Goal: Task Accomplishment & Management: Use online tool/utility

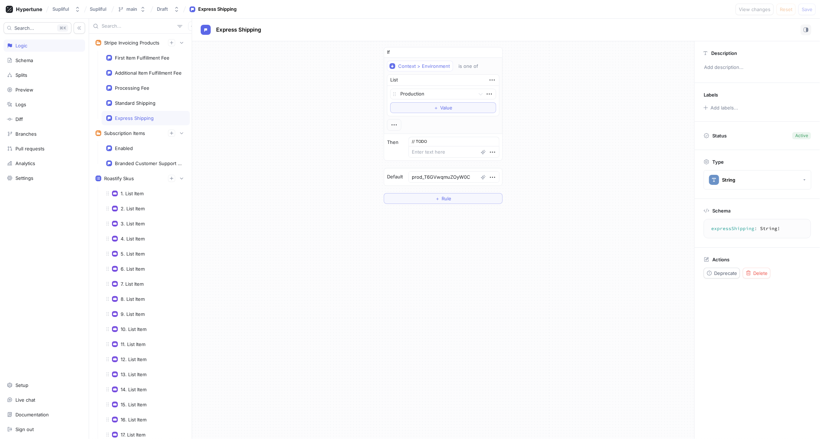
click at [236, 84] on div "If Context > Environment is one of List Production To pick up a draggable item,…" at bounding box center [443, 125] width 502 height 168
type textarea "x"
click at [174, 41] on icon "button" at bounding box center [171, 43] width 4 height 4
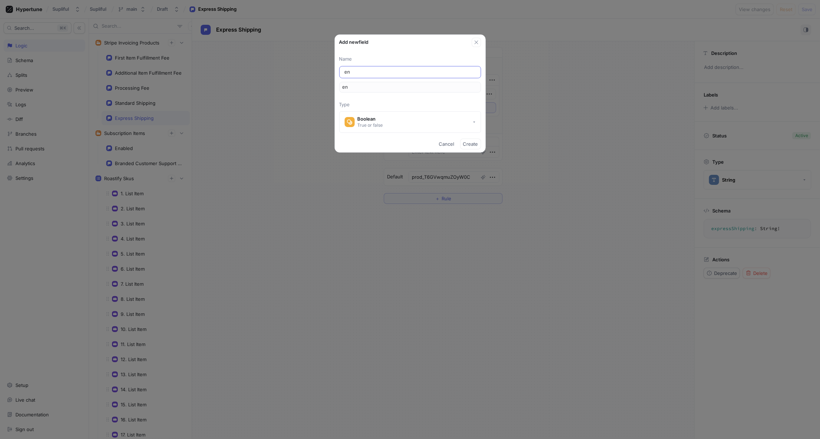
type input "ena"
type input "enab"
type input "enabl"
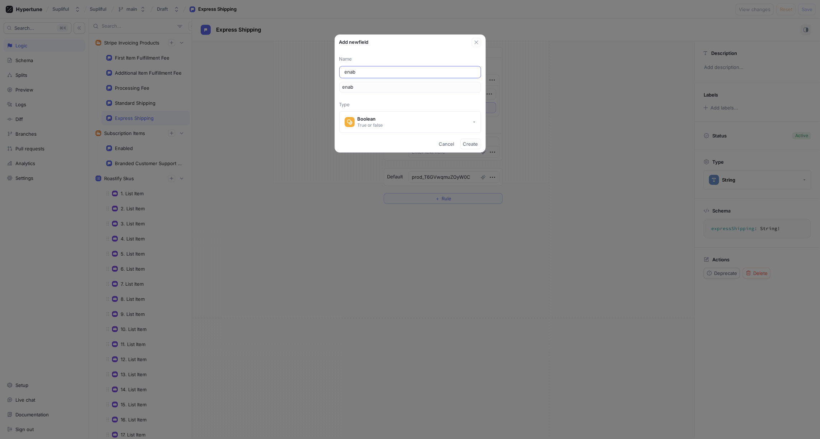
type input "enabl"
type input "enable"
type input "enabled"
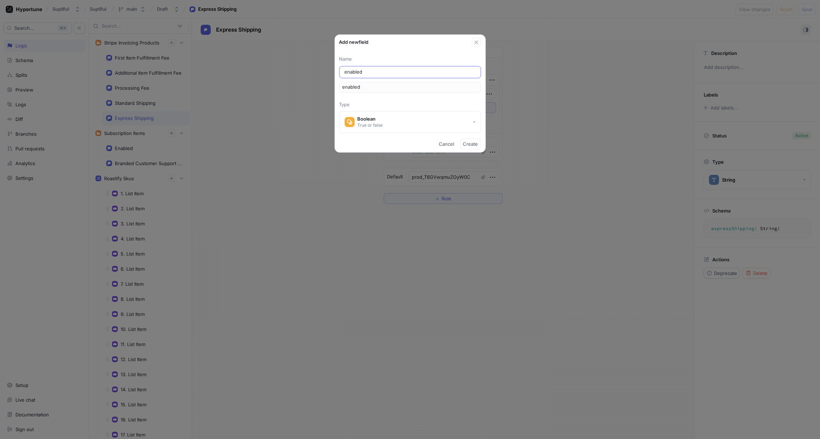
type textarea "x"
click at [374, 119] on div "Boolean" at bounding box center [369, 119] width 25 height 6
type input "enabled"
click at [386, 104] on p "Type" at bounding box center [410, 104] width 142 height 7
click at [470, 143] on span "Create" at bounding box center [470, 144] width 15 height 4
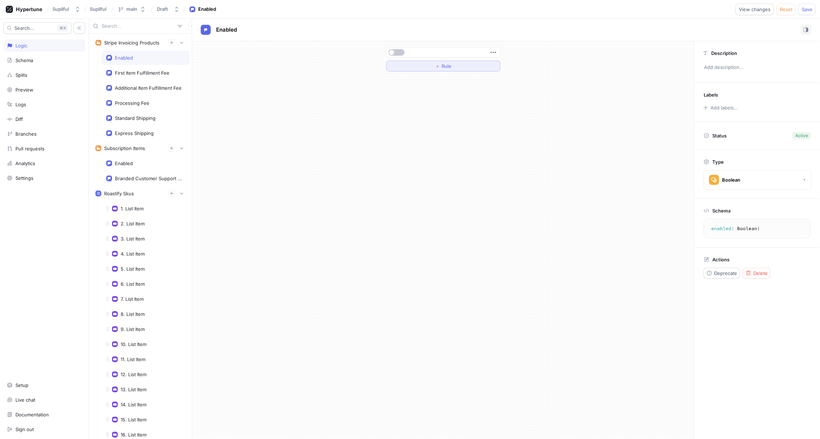
click at [436, 66] on span "＋" at bounding box center [437, 66] width 5 height 4
click at [419, 67] on div "Select variable..." at bounding box center [410, 66] width 37 height 6
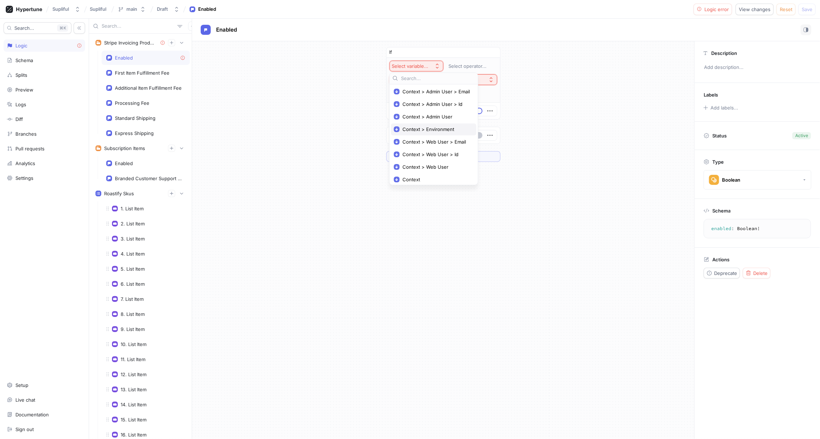
click at [427, 126] on span "Context > Environment" at bounding box center [435, 129] width 67 height 6
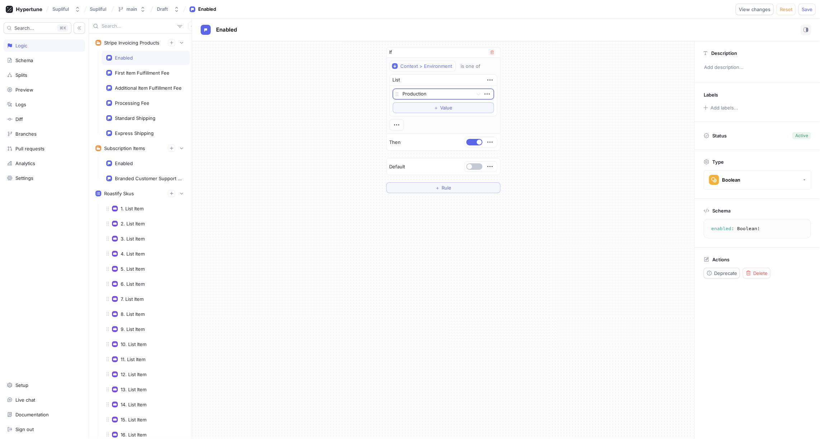
click at [422, 94] on div at bounding box center [436, 94] width 67 height 9
click at [415, 128] on div "Development" at bounding box center [443, 130] width 100 height 11
click at [522, 103] on div "If Context > Environment is one of List Development To pick up a draggable item…" at bounding box center [443, 120] width 502 height 158
click at [142, 72] on div "First Item Fulfillment Fee" at bounding box center [142, 73] width 55 height 6
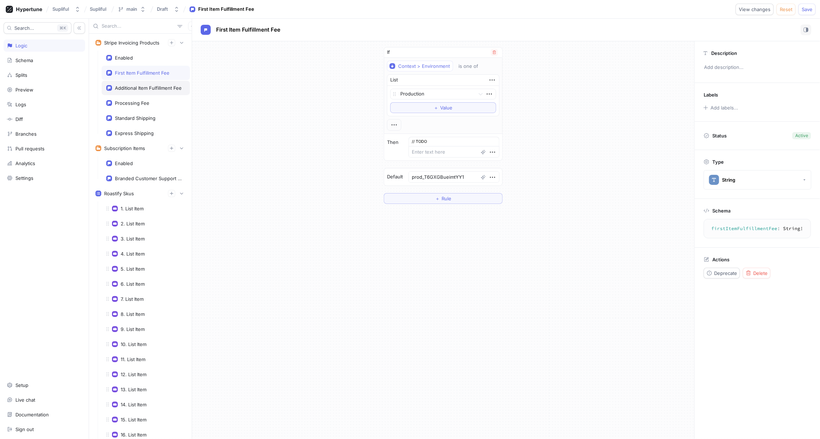
click at [142, 86] on div "Additional Item Fulfillment Fee" at bounding box center [148, 88] width 67 height 6
type textarea "x"
type textarea "prod_T6GXZ95MxR4hn6"
click at [146, 103] on div "Processing Fee" at bounding box center [132, 103] width 34 height 6
type textarea "x"
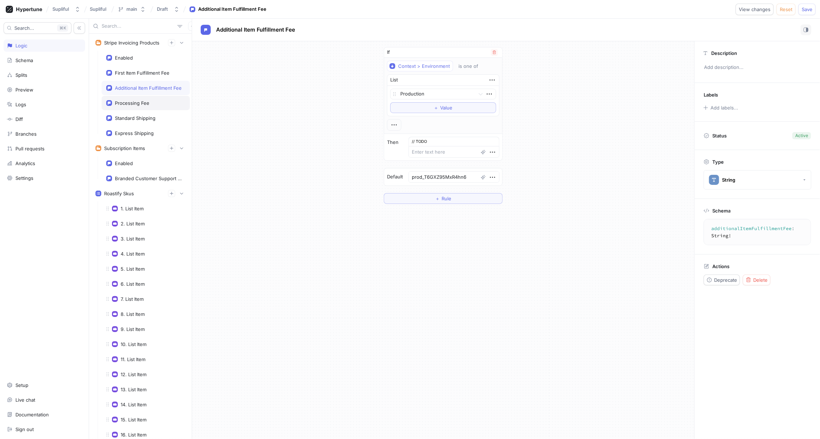
type textarea "prod_T6GWbmu9RkQfmb"
click at [149, 117] on div "Standard Shipping" at bounding box center [135, 118] width 41 height 6
type textarea "x"
type textarea "prod_T6GVeXcToI13E8"
click at [151, 127] on div "Express Shipping" at bounding box center [146, 133] width 88 height 14
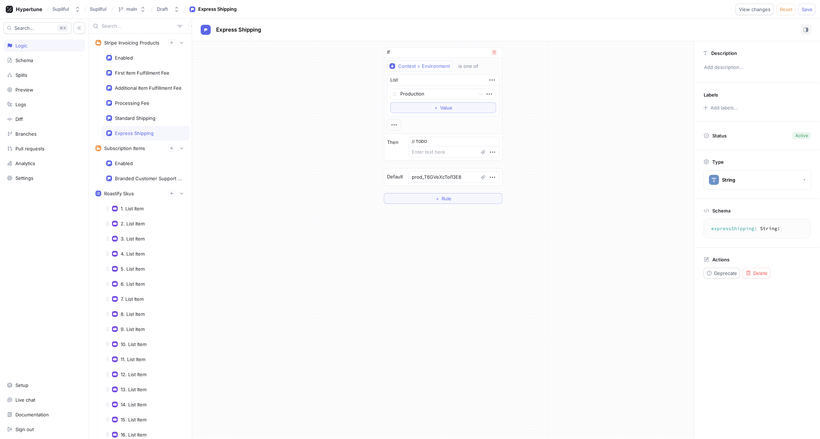
type textarea "x"
type textarea "prod_T6GVwqmuZOyW0C"
click at [135, 58] on div "Enabled" at bounding box center [145, 58] width 79 height 6
click at [261, 84] on div "If Context > Environment is one of List Development To pick up a draggable item…" at bounding box center [443, 120] width 502 height 158
click at [134, 41] on div "Stripe Invoicing Products" at bounding box center [131, 43] width 55 height 6
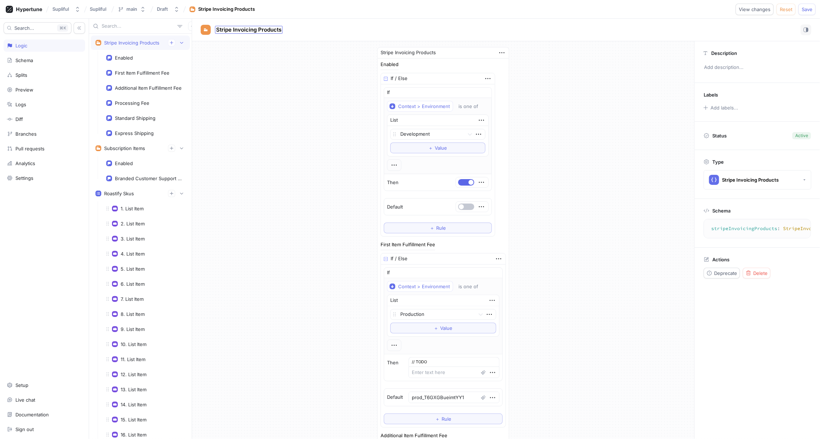
type textarea "x"
click at [266, 27] on span "Stripe Invoicing Products" at bounding box center [248, 30] width 65 height 6
type input "Stripe Invoicing"
type textarea "x"
type input "Stripe Invoicing"
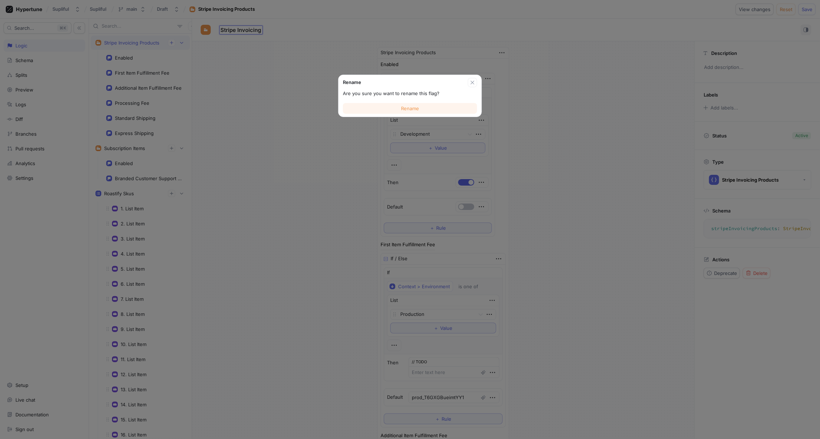
click at [405, 108] on span "Rename" at bounding box center [410, 108] width 18 height 4
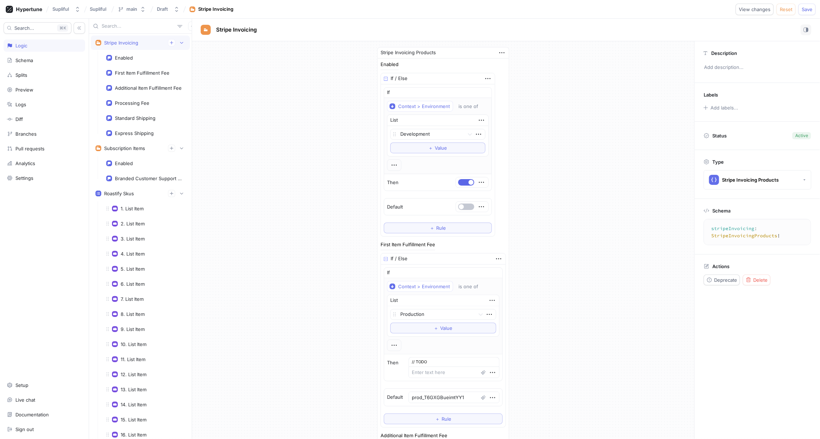
type textarea "x"
click at [132, 60] on div "Enabled" at bounding box center [146, 58] width 88 height 14
type textarea "enabled: Boolean!"
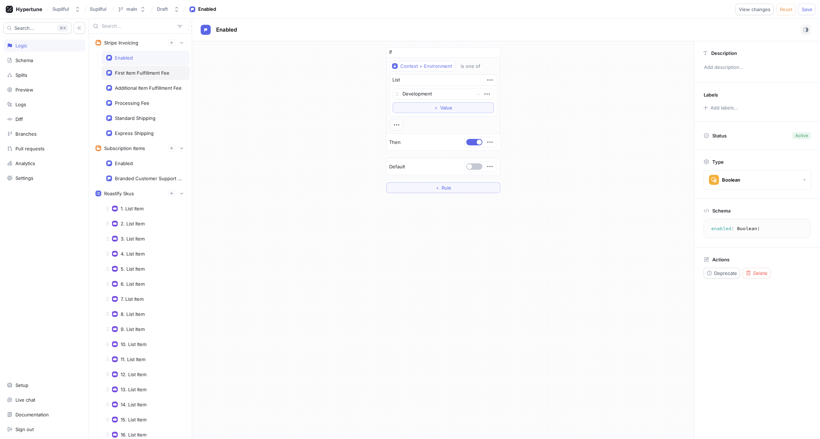
click at [147, 71] on div "First Item Fulfillment Fee" at bounding box center [142, 73] width 55 height 6
type textarea "x"
type textarea "firstItemFulfillmentFee: String!"
type textarea "x"
click at [137, 58] on div "Enabled" at bounding box center [145, 58] width 79 height 6
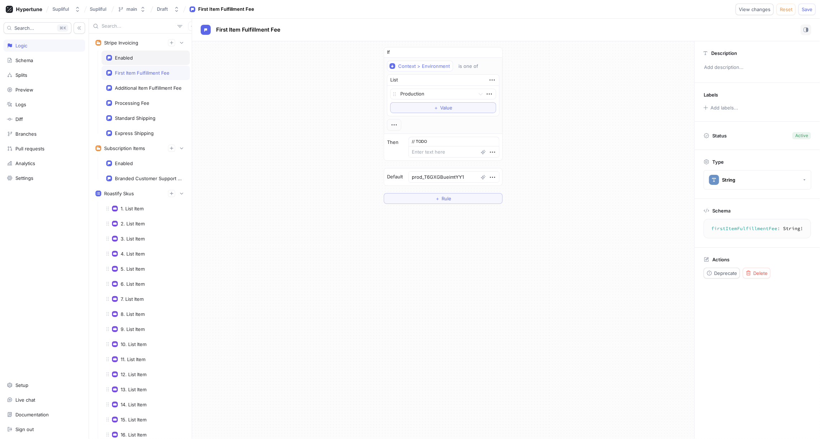
type textarea "enabled: Boolean!"
click at [493, 53] on icon "button" at bounding box center [492, 52] width 4 height 4
click at [440, 67] on div "＋ Rule" at bounding box center [443, 66] width 16 height 4
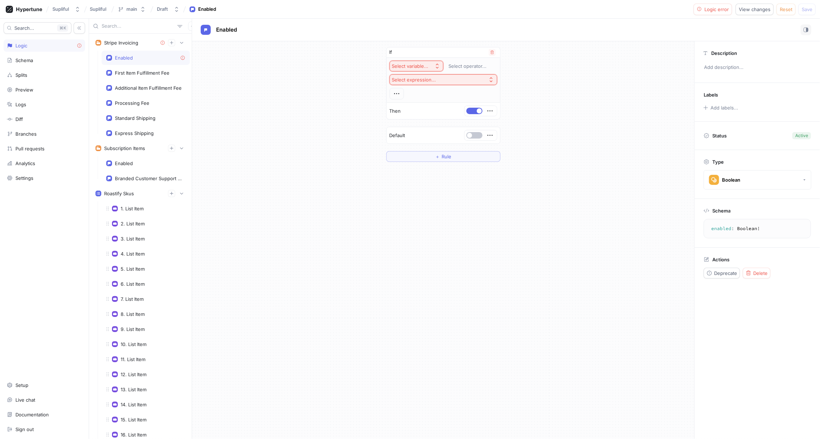
click at [418, 65] on div "Select variable..." at bounding box center [410, 66] width 37 height 6
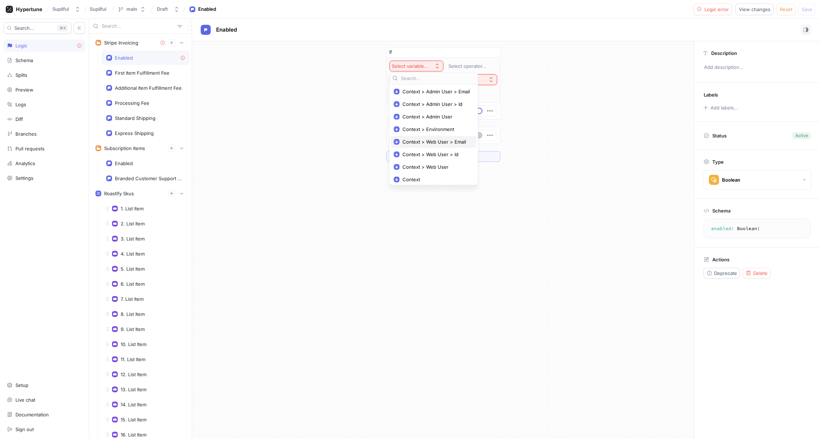
click at [427, 140] on span "Context > Web User > Email" at bounding box center [435, 142] width 67 height 6
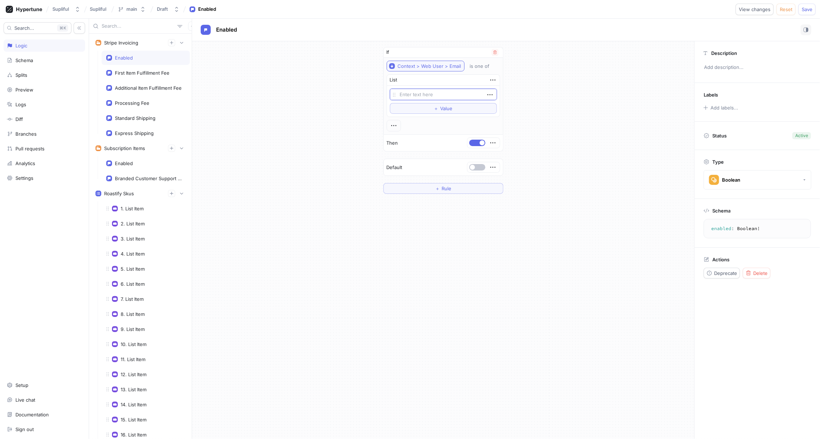
click at [444, 65] on div "Context > Web User > Email" at bounding box center [430, 66] width 64 height 6
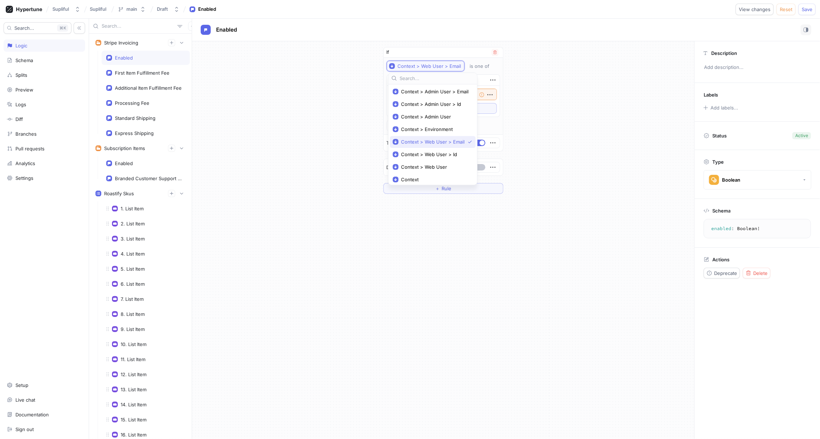
scroll to position [2, 0]
click at [432, 149] on span "Context > Web User > Id" at bounding box center [435, 152] width 68 height 6
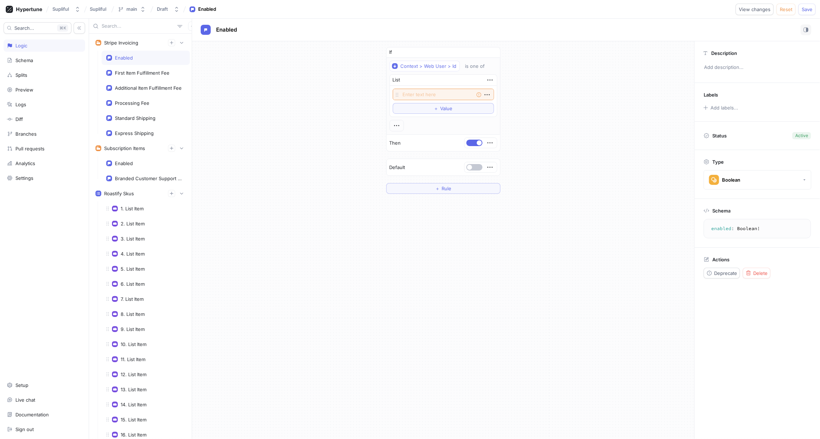
click at [520, 94] on div "If Context > Web User > Id is one of List Empty string To pick up a draggable i…" at bounding box center [443, 120] width 502 height 158
click at [438, 93] on textarea at bounding box center [443, 94] width 101 height 11
paste textarea "7fc3c6c9-8cac-4229-a26b-771012dcc3f1"
type textarea "x"
type textarea "7fc3c6c9-8cac-4229-a26b-771012dcc3f1"
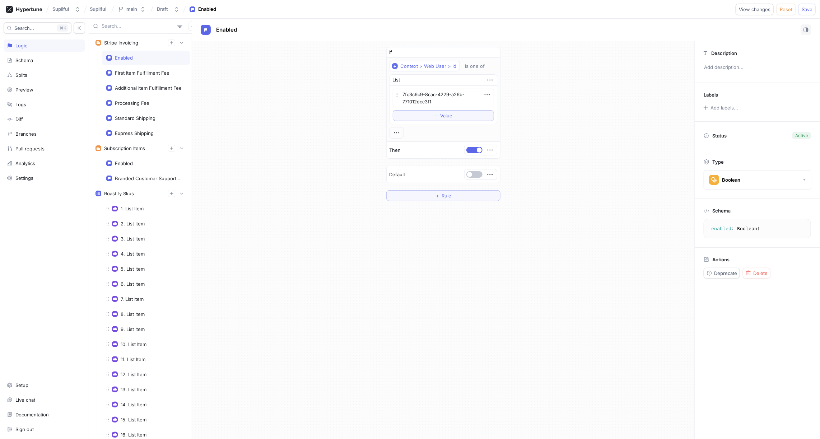
click at [562, 105] on div "If Context > Web User > Id is one of List 7fc3c6c9-8cac-4229-a26b-771012dcc3f1 …" at bounding box center [443, 123] width 502 height 165
type textarea "x"
click at [490, 80] on icon "button" at bounding box center [489, 80] width 5 height 1
click at [507, 102] on p "Add note" at bounding box center [507, 104] width 20 height 7
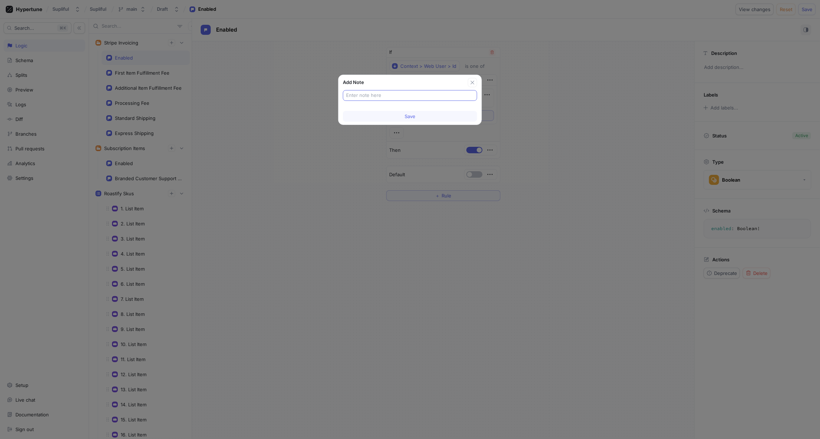
click at [373, 95] on input "text" at bounding box center [410, 95] width 128 height 7
type input "Ehsan"
click at [402, 116] on button "Save" at bounding box center [410, 116] width 134 height 11
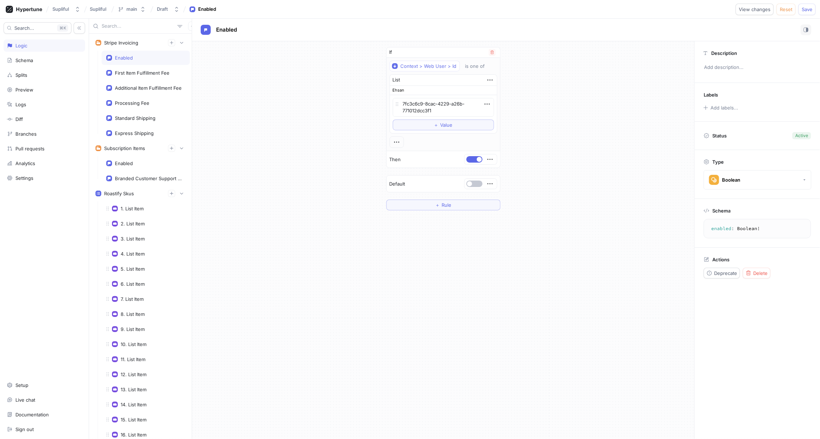
click at [528, 106] on div "If Context > Web User > Id is one of List Ehsan 7fc3c6c9-8cac-4229-a26b-771012d…" at bounding box center [443, 128] width 502 height 175
click at [491, 78] on icon "button" at bounding box center [490, 80] width 8 height 8
click at [507, 106] on p "Edit note" at bounding box center [507, 104] width 20 height 7
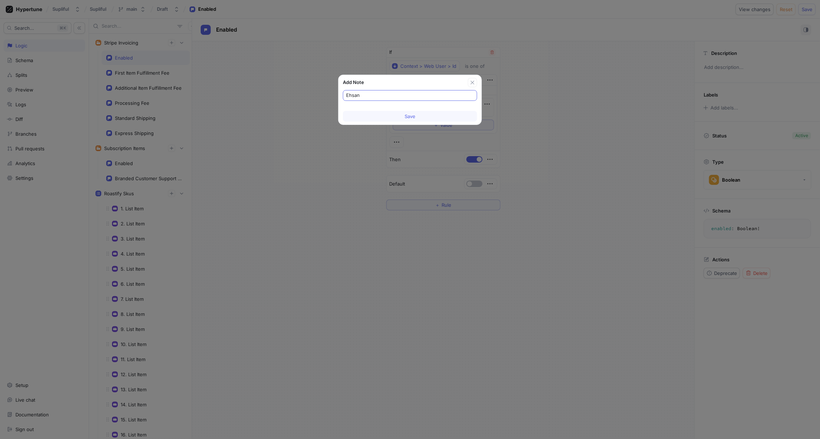
click at [346, 94] on input "Ehsan" at bounding box center [410, 95] width 128 height 7
type textarea "x"
type input "// Ehsan"
click at [411, 116] on span "Save" at bounding box center [409, 116] width 11 height 4
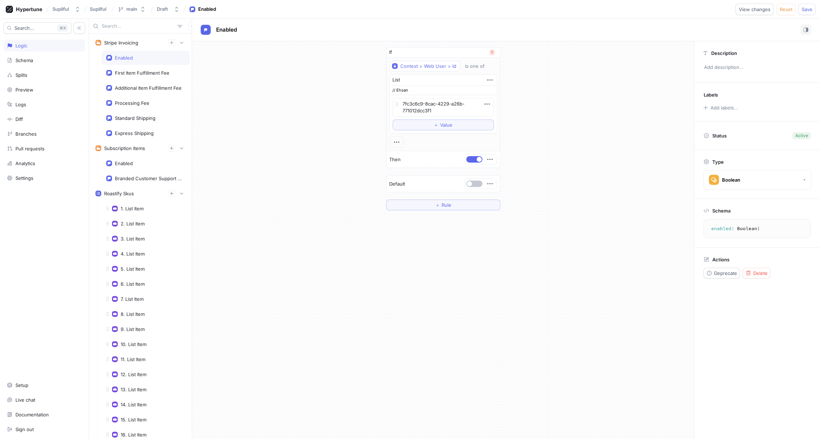
click at [545, 118] on div "If Context > Web User > Id is one of List // Ehsan 7fc3c6c9-8cac-4229-a26b-7710…" at bounding box center [443, 128] width 502 height 175
click at [156, 71] on div "First Item Fulfillment Fee" at bounding box center [142, 73] width 55 height 6
type textarea "x"
type textarea "firstItemFulfillmentFee: String!"
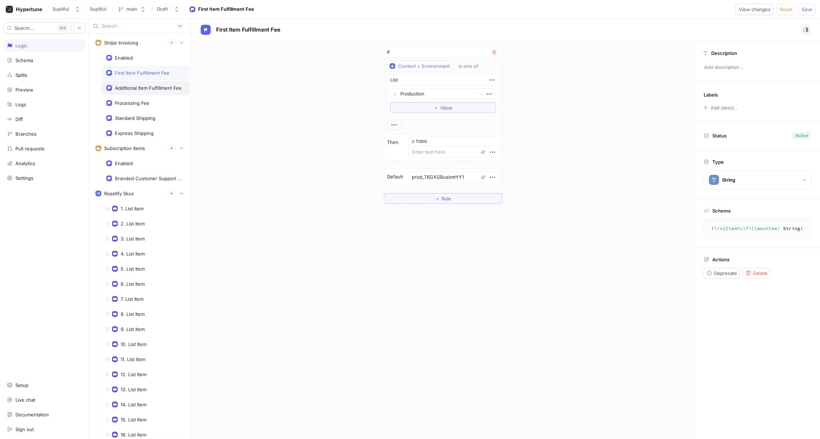
click at [155, 87] on div "Additional Item Fulfillment Fee" at bounding box center [148, 88] width 67 height 6
type textarea "x"
type textarea "additionalItemFulfillmentFee: String!"
type textarea "prod_T6GXZ95MxR4hn6"
click at [150, 100] on div "Processing Fee" at bounding box center [145, 103] width 79 height 6
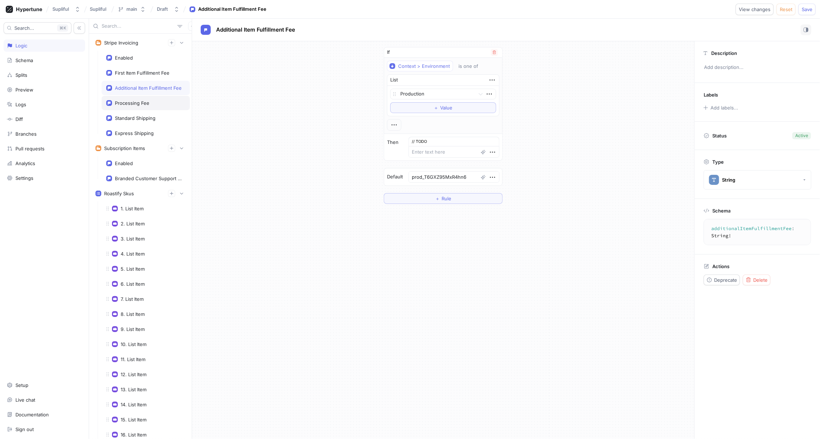
type textarea "x"
type textarea "processingFee: String!"
type textarea "prod_T6GWbmu9RkQfmb"
click at [153, 115] on div "Standard Shipping" at bounding box center [135, 118] width 41 height 6
type textarea "x"
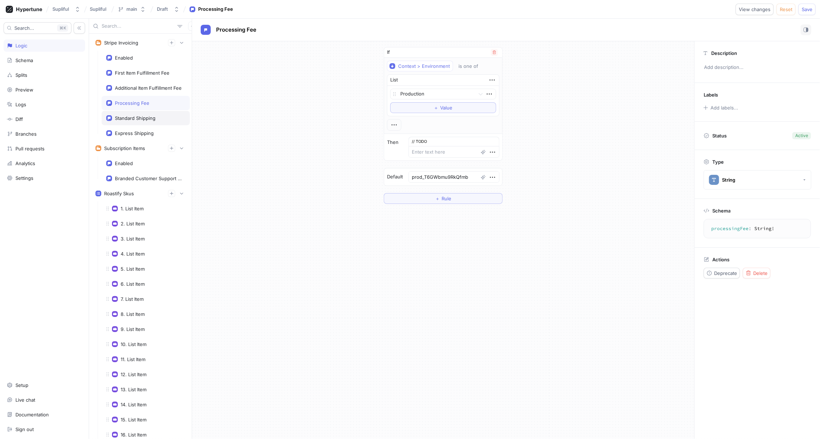
type textarea "standardShipping: String!"
type textarea "prod_T6GVeXcToI13E8"
click at [150, 130] on div "Express Shipping" at bounding box center [134, 133] width 39 height 6
type textarea "x"
type textarea "expressShipping: String!"
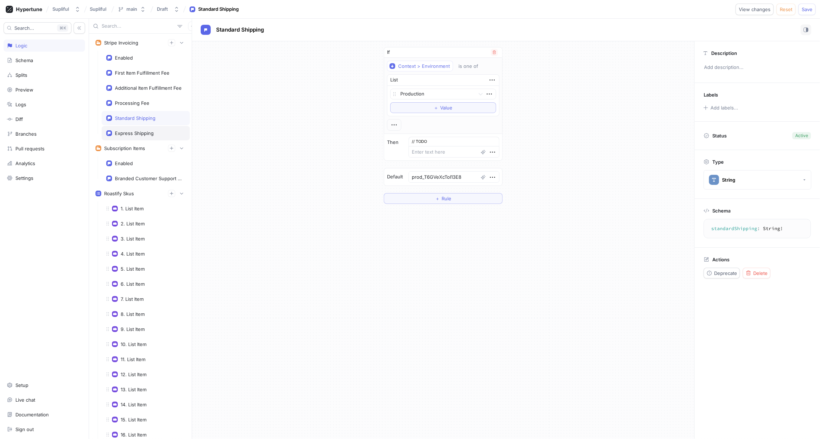
type textarea "prod_T6GVwqmuZOyW0C"
click at [135, 58] on div "Enabled" at bounding box center [145, 58] width 79 height 6
type textarea "x"
type textarea "enabled: Boolean!"
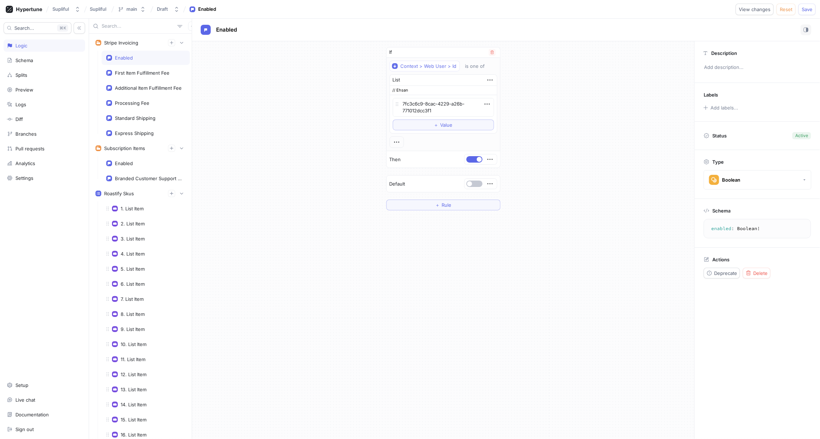
click at [254, 94] on div "If Context > Web User > Id is one of List // Ehsan 7fc3c6c9-8cac-4229-a26b-7710…" at bounding box center [443, 128] width 502 height 175
click at [154, 72] on div "First Item Fulfillment Fee" at bounding box center [142, 73] width 55 height 6
type textarea "x"
type textarea "firstItemFulfillmentFee: String!"
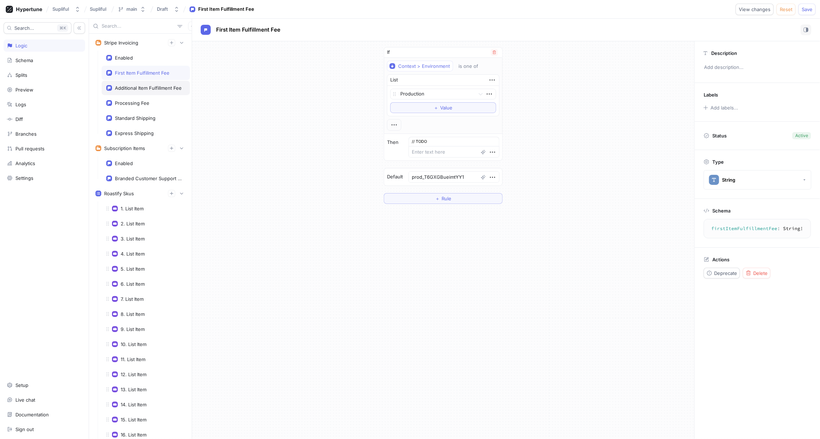
click at [149, 85] on div "Additional Item Fulfillment Fee" at bounding box center [148, 88] width 67 height 6
type textarea "x"
type textarea "additionalItemFulfillmentFee: String!"
type textarea "prod_T6GXZ95MxR4hn6"
click at [130, 58] on div "Enabled" at bounding box center [124, 58] width 18 height 6
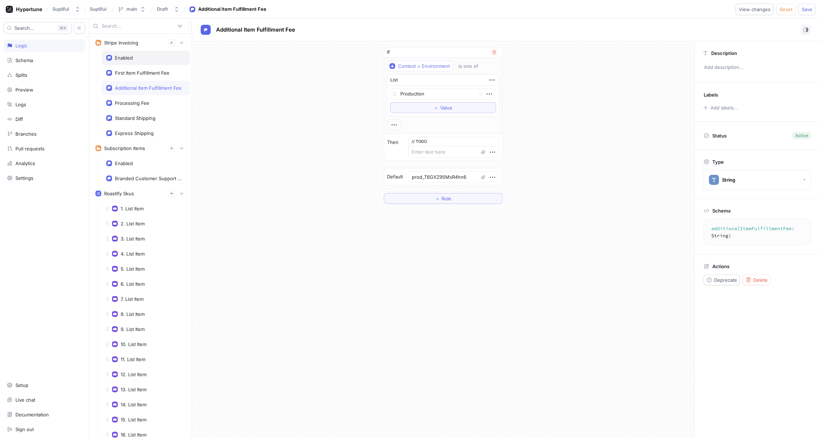
type textarea "x"
type textarea "enabled: Boolean!"
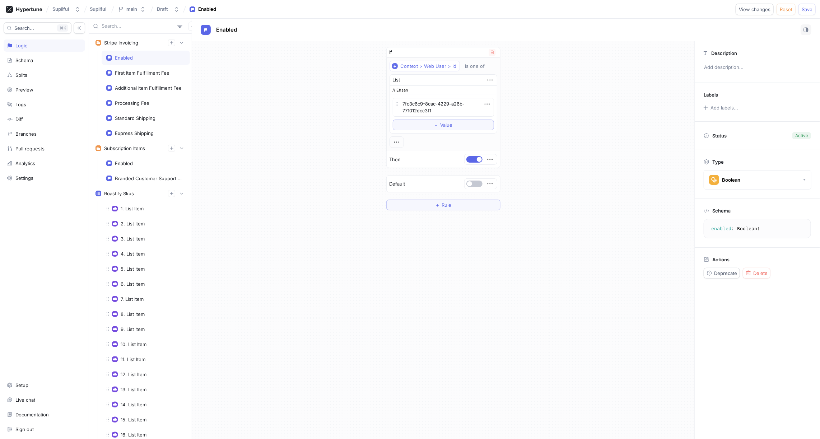
click at [256, 84] on div "If Context > Web User > Id is one of List // Ehsan 7fc3c6c9-8cac-4229-a26b-7710…" at bounding box center [443, 128] width 502 height 175
click at [536, 98] on div "If Context > Web User > Id is one of List // Ehsan 7fc3c6c9-8cac-4229-a26b-7710…" at bounding box center [443, 128] width 502 height 175
click at [805, 10] on span "Save" at bounding box center [806, 9] width 11 height 4
type textarea "x"
